Goal: Task Accomplishment & Management: Manage account settings

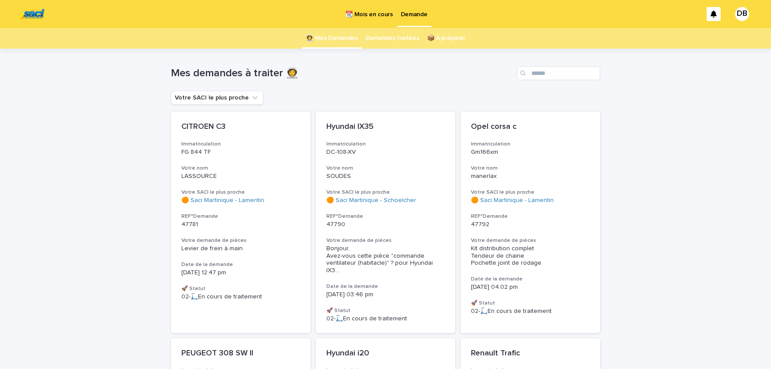
scroll to position [642, 0]
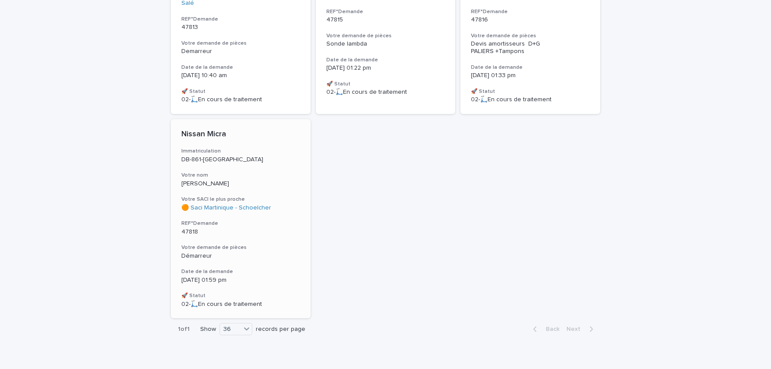
click at [287, 204] on div "🟠 Saci Martinique - Schoelcher" at bounding box center [240, 207] width 119 height 7
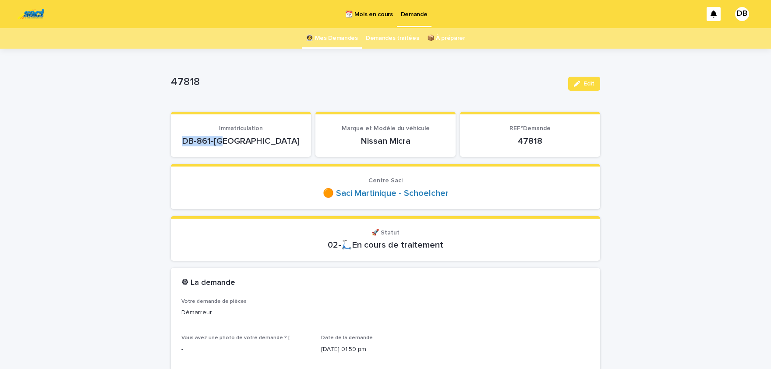
drag, startPoint x: 221, startPoint y: 137, endPoint x: 267, endPoint y: 144, distance: 46.6
click at [267, 144] on p "DB-861-[GEOGRAPHIC_DATA]" at bounding box center [240, 141] width 119 height 11
copy p "DB-861-[GEOGRAPHIC_DATA]"
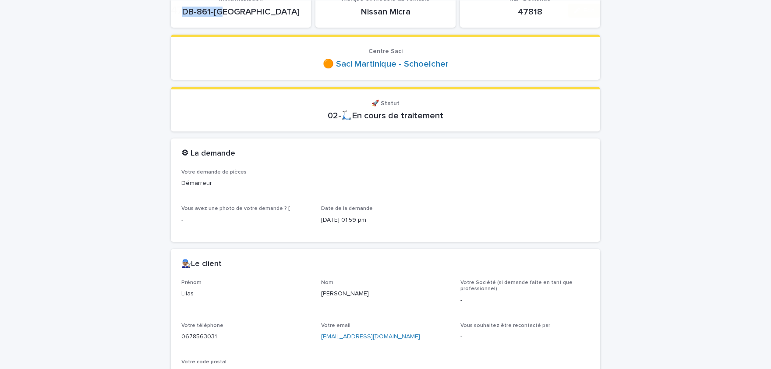
scroll to position [144, 0]
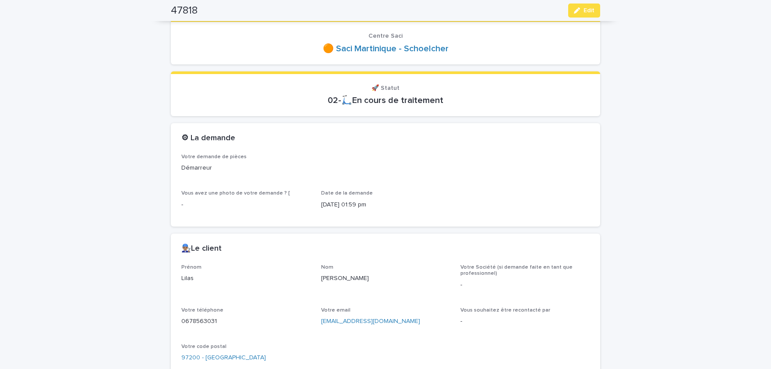
click at [190, 278] on p "Lilas" at bounding box center [245, 278] width 129 height 9
copy p "Lilas"
click at [331, 277] on p "[PERSON_NAME]" at bounding box center [385, 278] width 129 height 9
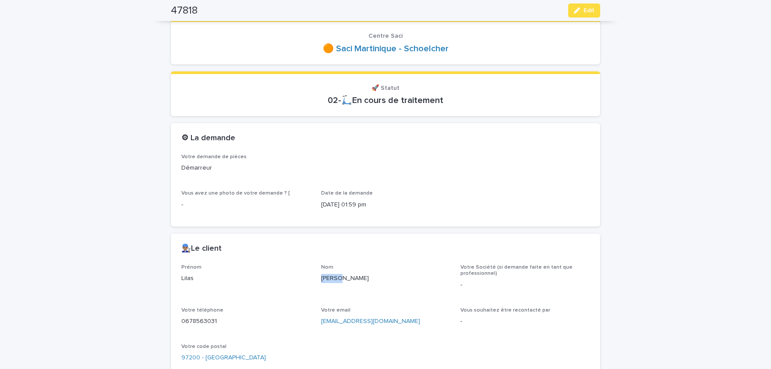
copy p "[PERSON_NAME]"
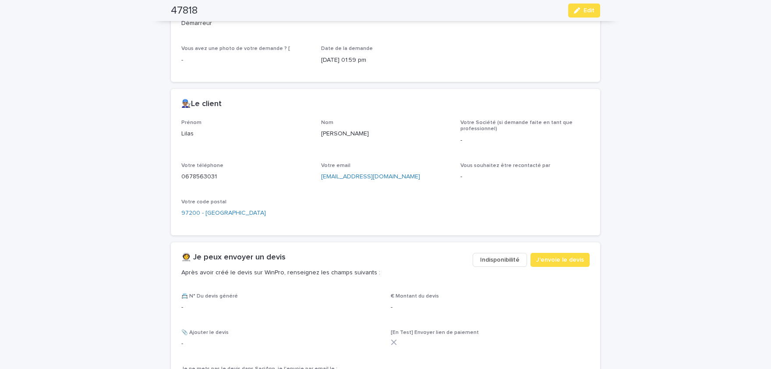
click at [205, 176] on p "0678563031" at bounding box center [245, 176] width 129 height 9
copy p "0678563031"
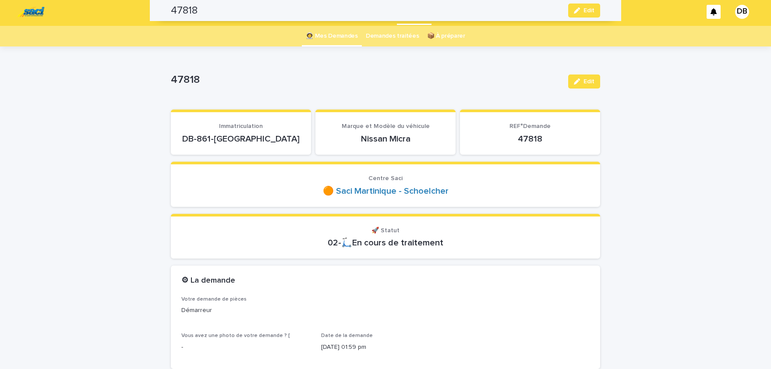
scroll to position [0, 0]
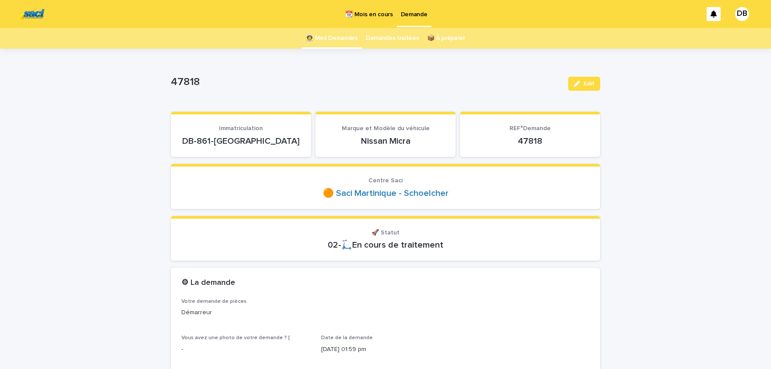
click at [587, 75] on div "Edit" at bounding box center [581, 83] width 35 height 35
click at [586, 79] on button "Edit" at bounding box center [584, 84] width 32 height 14
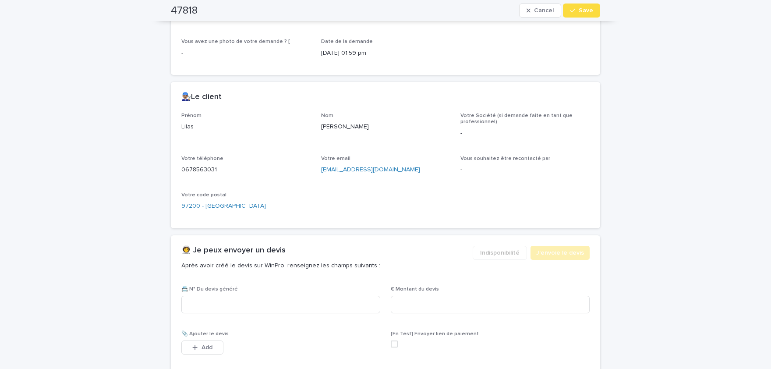
scroll to position [325, 0]
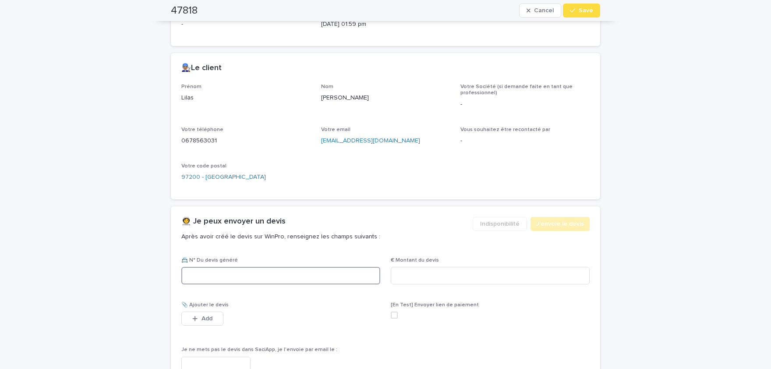
click at [298, 279] on input at bounding box center [280, 276] width 199 height 18
paste input "********"
type input "********"
click at [450, 273] on input at bounding box center [490, 276] width 199 height 18
paste input "*****"
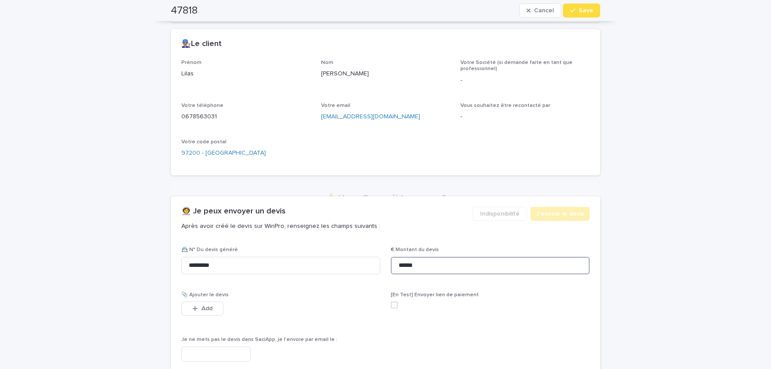
scroll to position [347, 0]
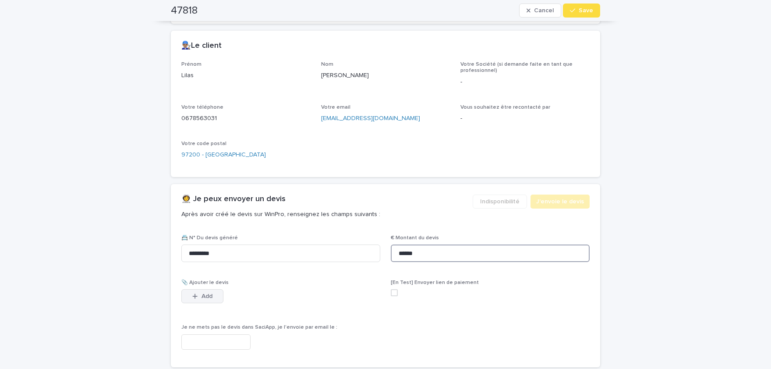
type input "******"
click at [190, 297] on button "Add" at bounding box center [202, 296] width 42 height 14
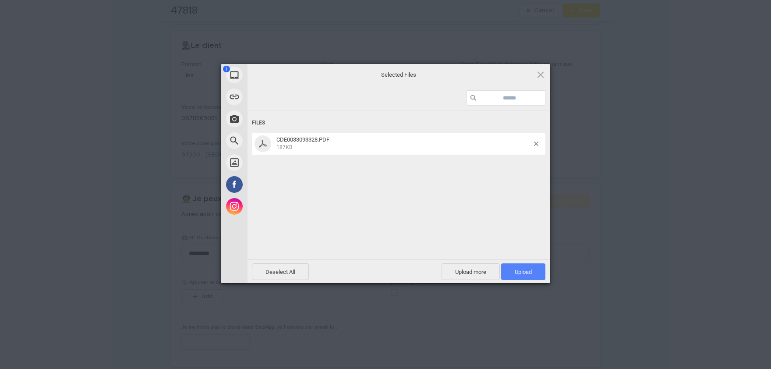
click at [538, 271] on span "Upload 1" at bounding box center [523, 271] width 44 height 17
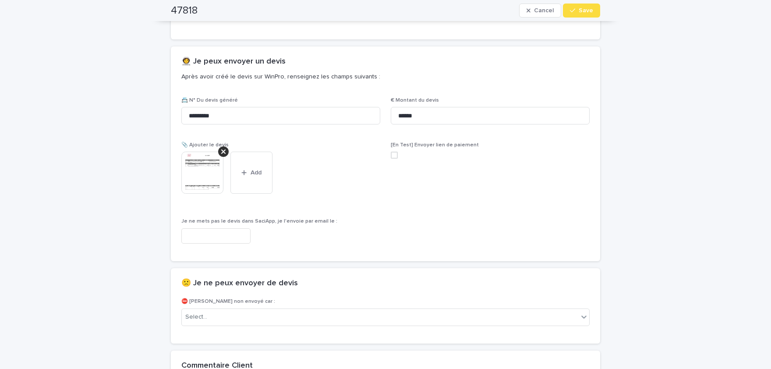
scroll to position [490, 0]
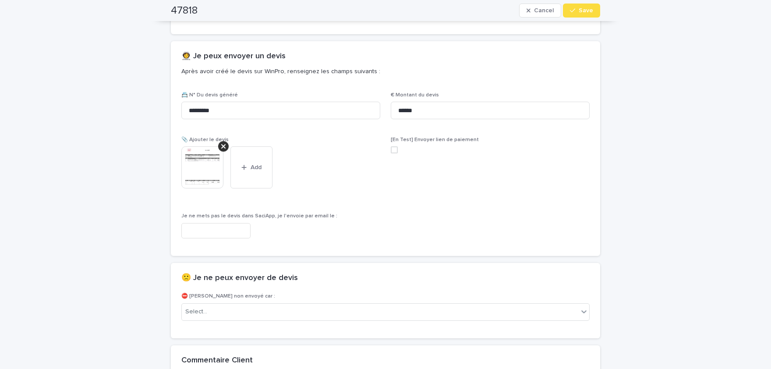
click at [206, 164] on img at bounding box center [202, 167] width 42 height 42
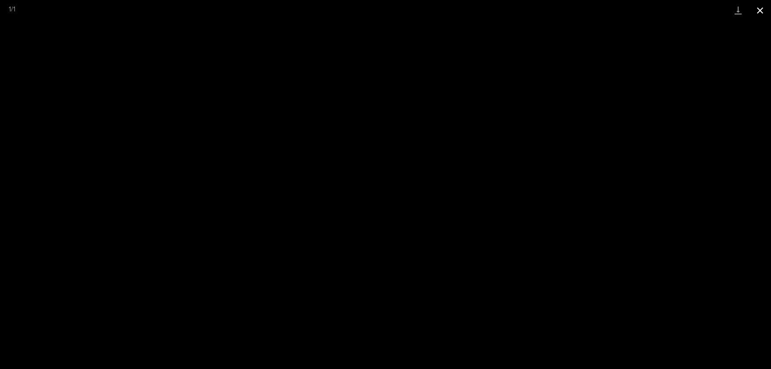
click at [760, 12] on button "Close gallery" at bounding box center [760, 10] width 22 height 21
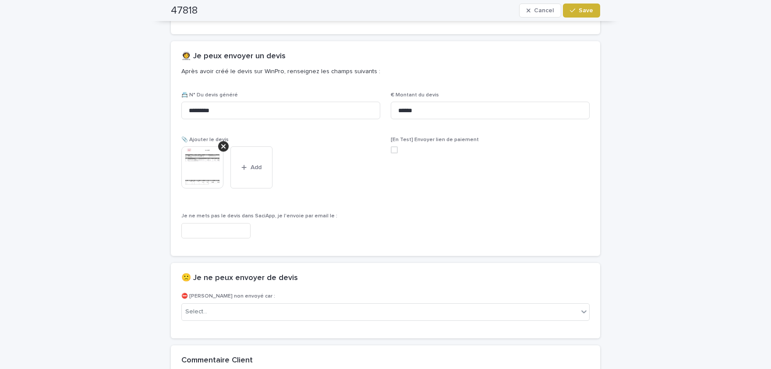
click at [573, 14] on button "Save" at bounding box center [581, 11] width 37 height 14
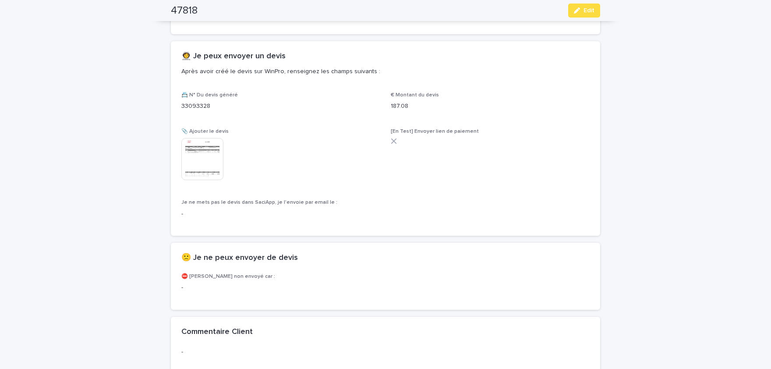
scroll to position [465, 0]
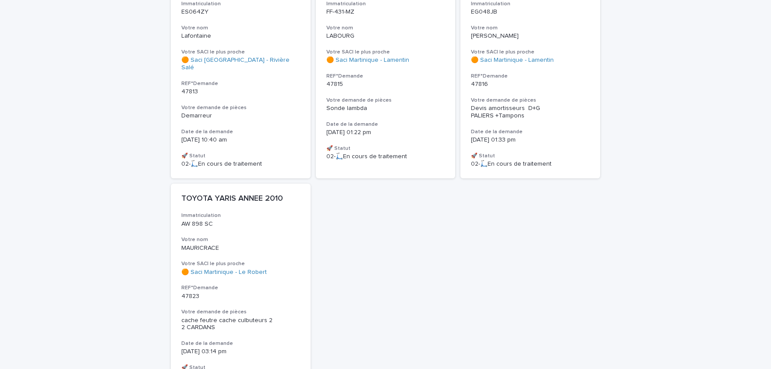
scroll to position [577, 0]
click at [548, 105] on div "Devis amortisseurs D+G PALIERS +Tampons" at bounding box center [530, 112] width 119 height 15
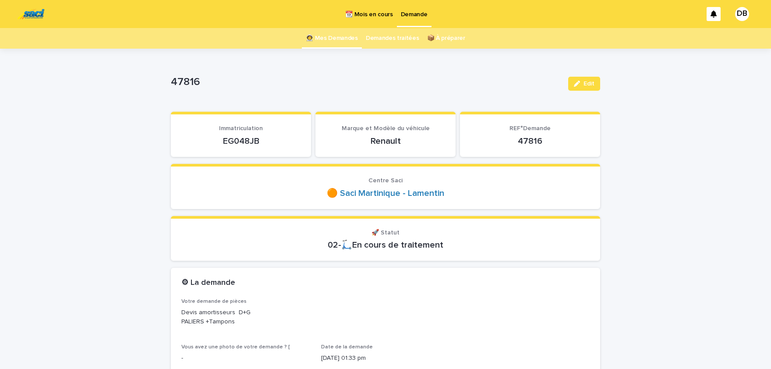
click at [247, 142] on p "EG048JB" at bounding box center [240, 141] width 119 height 11
copy p "EG048JB"
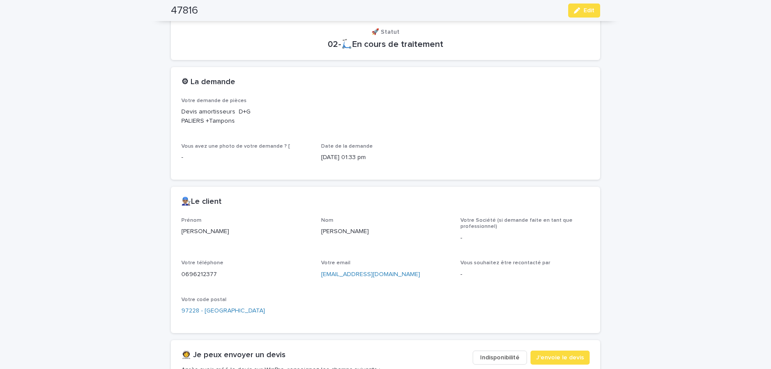
scroll to position [180, 0]
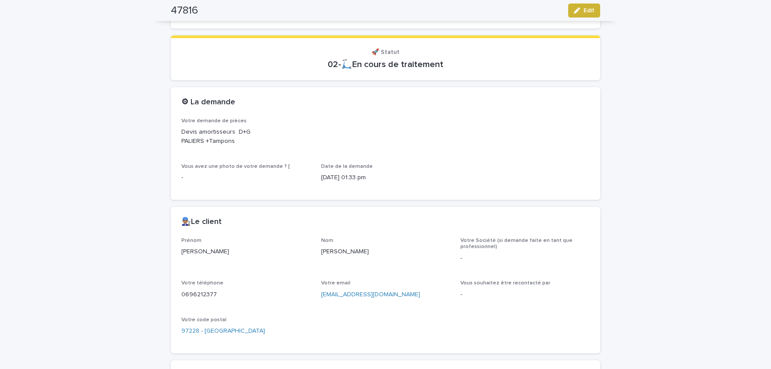
click at [589, 10] on span "Edit" at bounding box center [588, 10] width 11 height 6
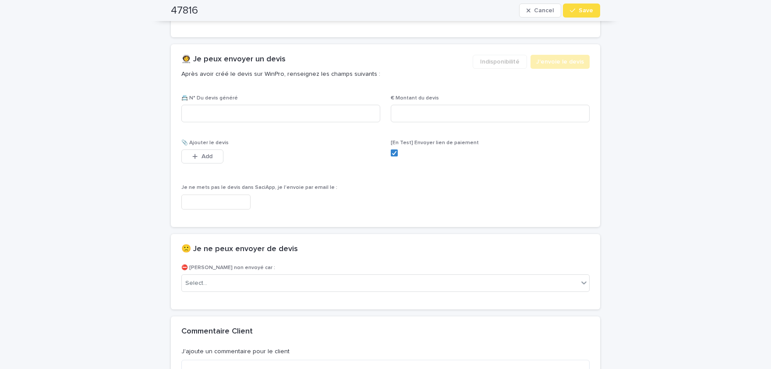
scroll to position [626, 0]
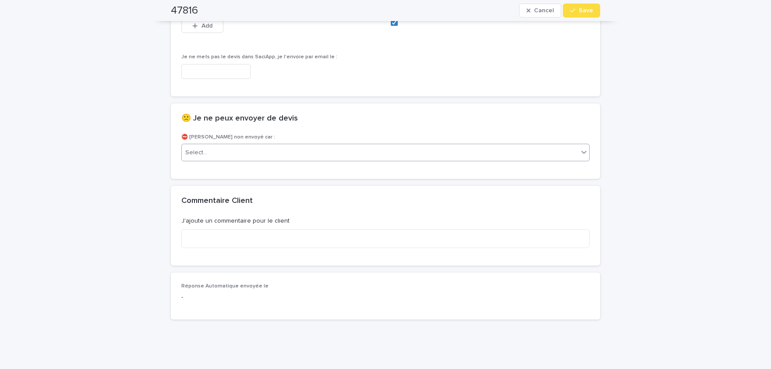
click at [227, 158] on div "Select..." at bounding box center [380, 152] width 396 height 14
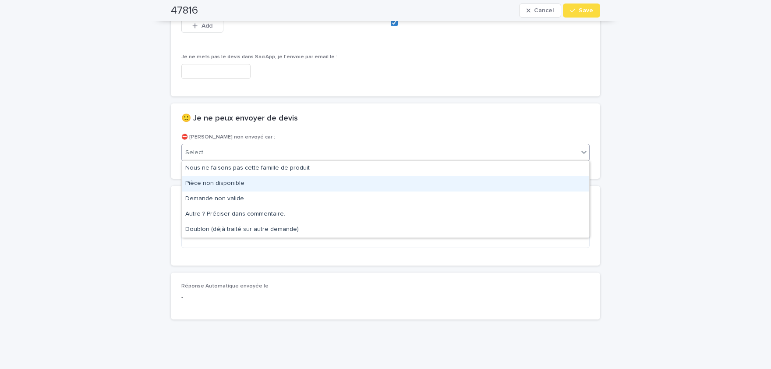
click at [225, 184] on div "Pièce non disponible" at bounding box center [385, 183] width 407 height 15
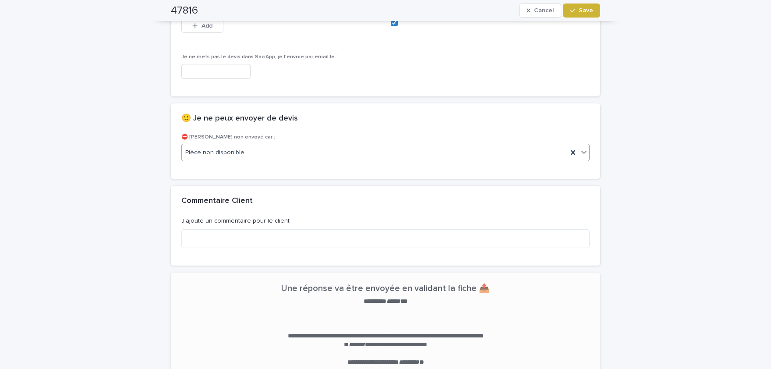
click at [591, 7] on span "Save" at bounding box center [585, 10] width 14 height 6
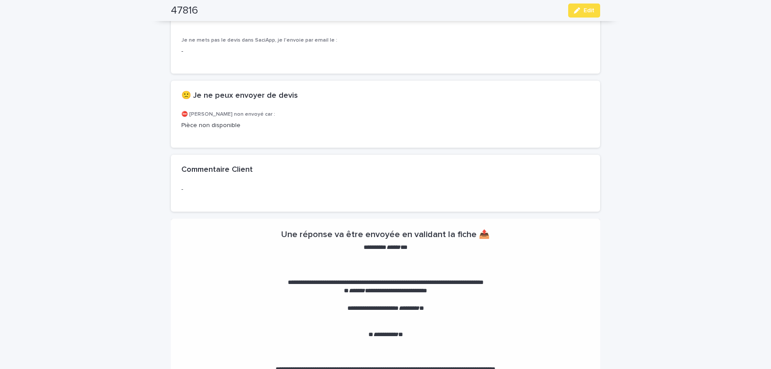
scroll to position [573, 0]
